Goal: Information Seeking & Learning: Learn about a topic

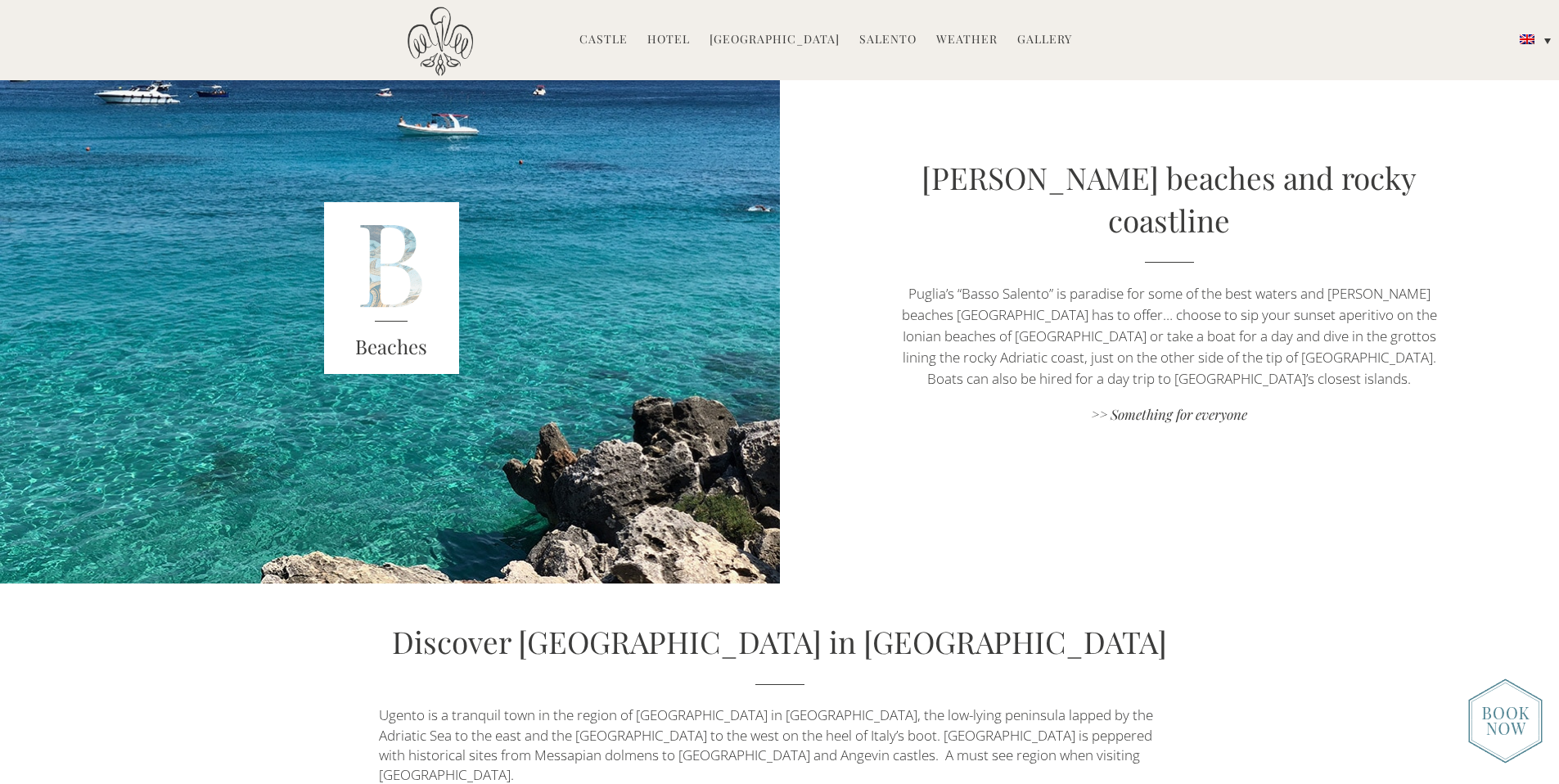
scroll to position [3823, 0]
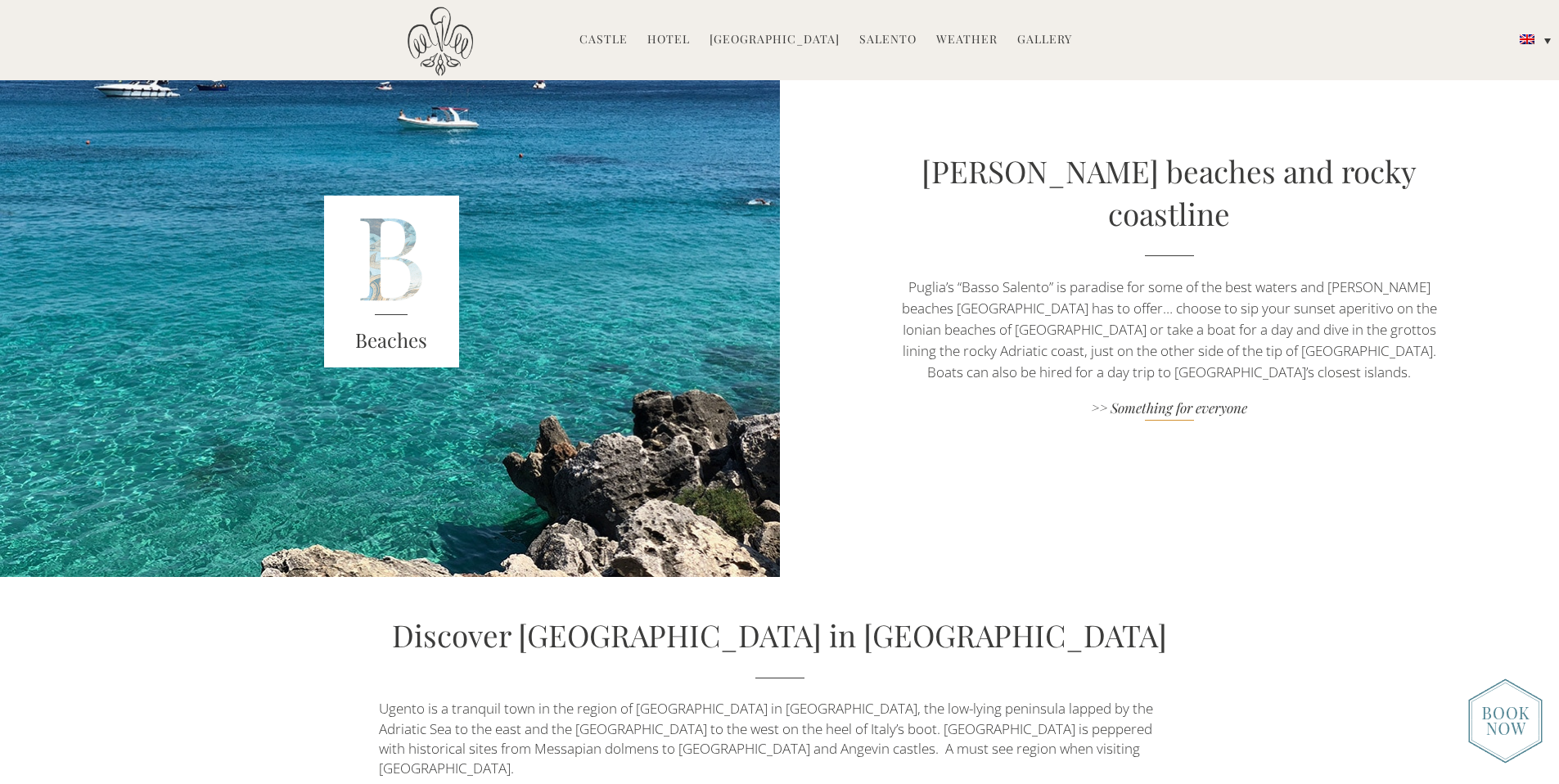
click at [1155, 399] on link ">> Something for everyone" at bounding box center [1169, 410] width 546 height 22
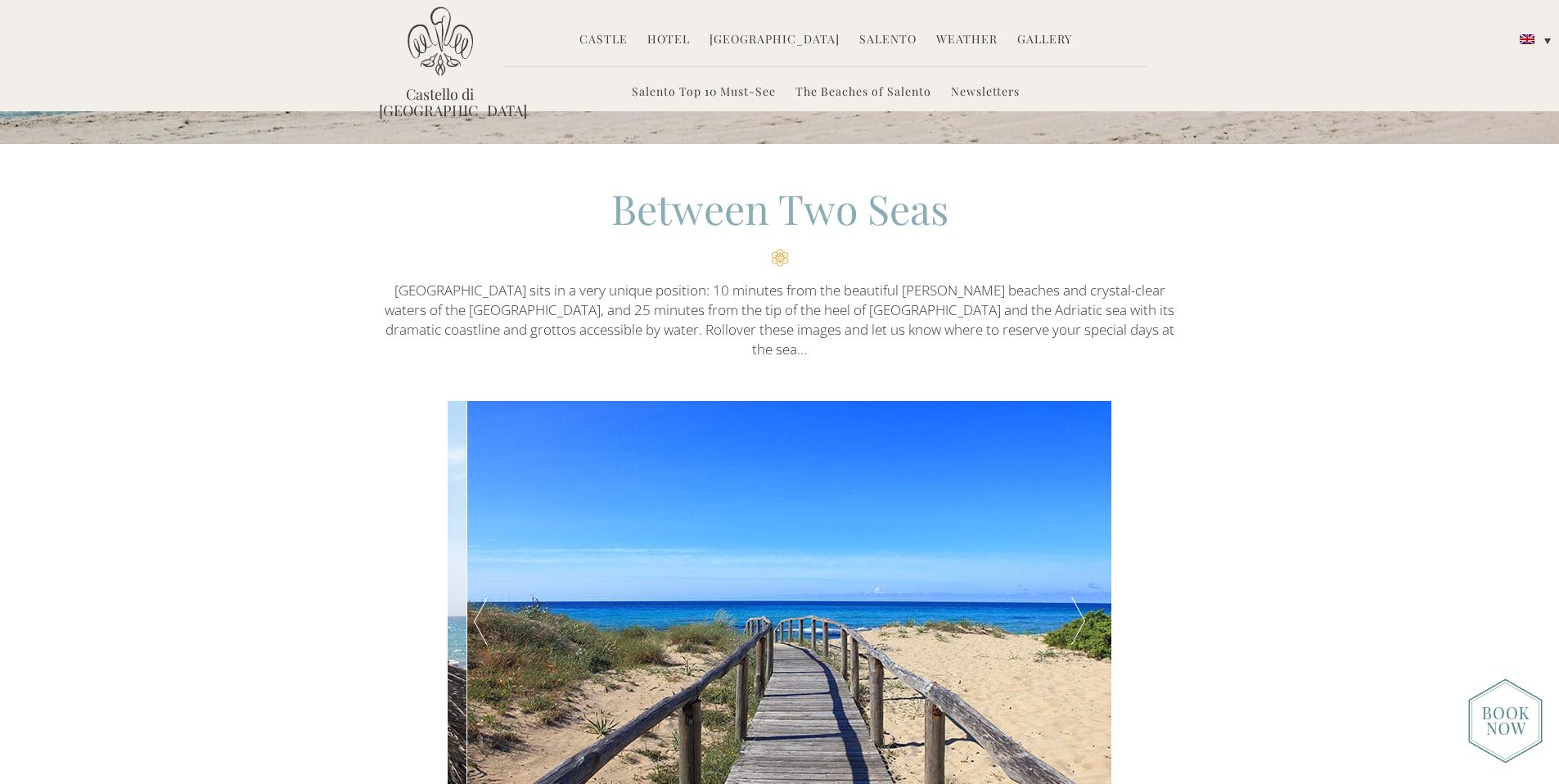
scroll to position [363, 0]
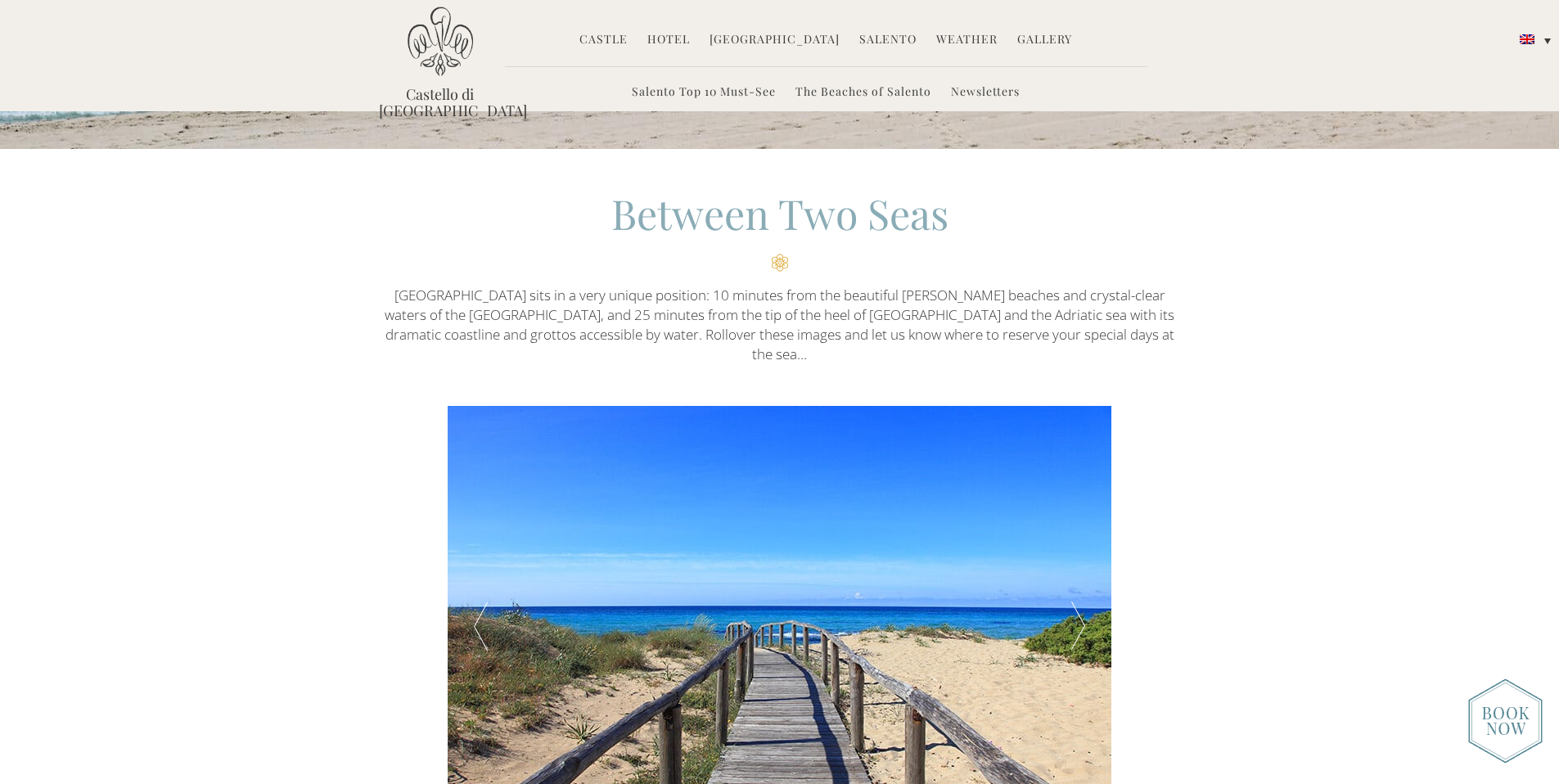
click at [1114, 429] on div "Beaches Between [GEOGRAPHIC_DATA] sits in a very unique position: 10 minutes fr…" at bounding box center [780, 485] width 1559 height 1696
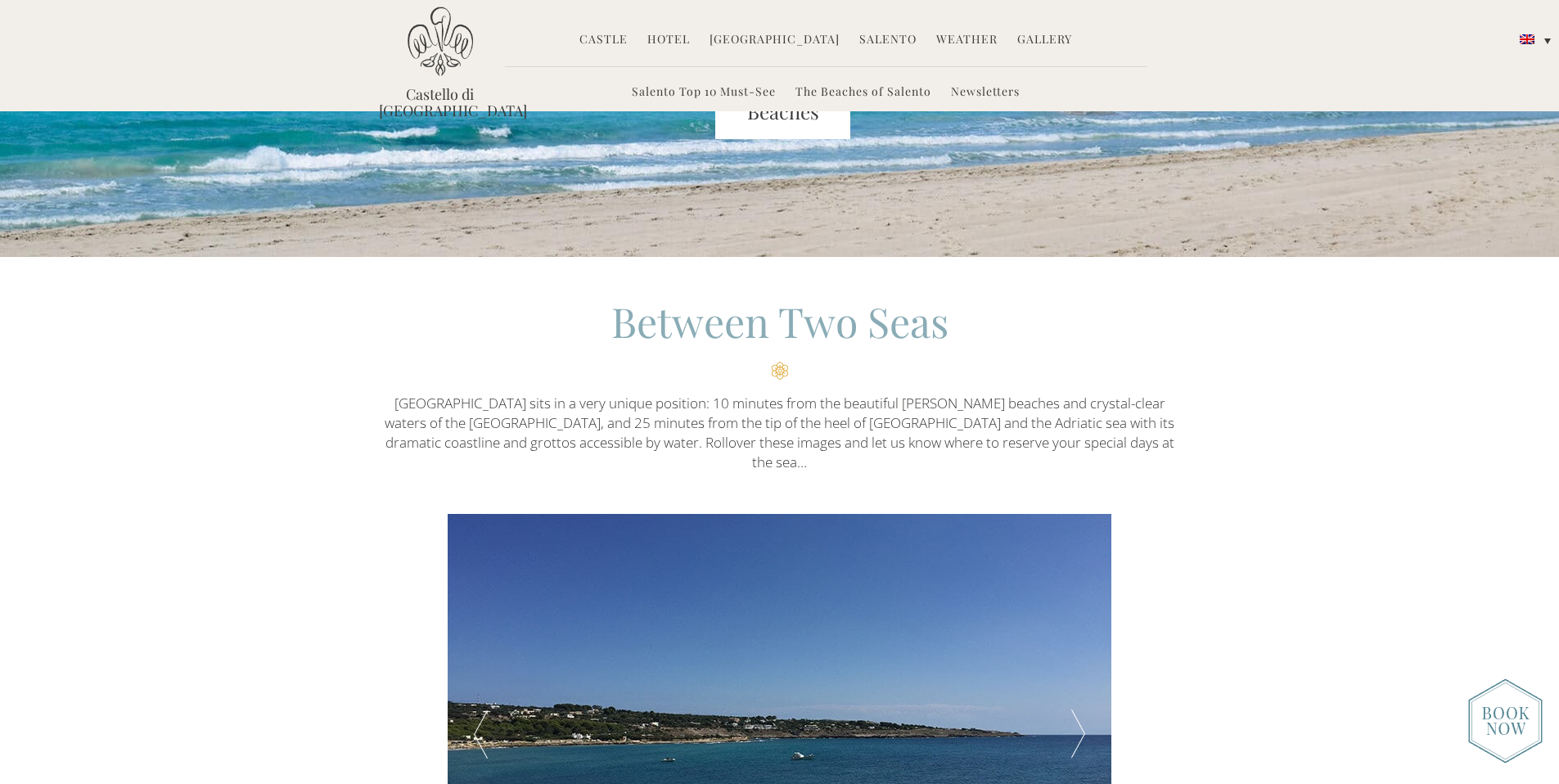
scroll to position [0, 0]
